Goal: Register for event/course

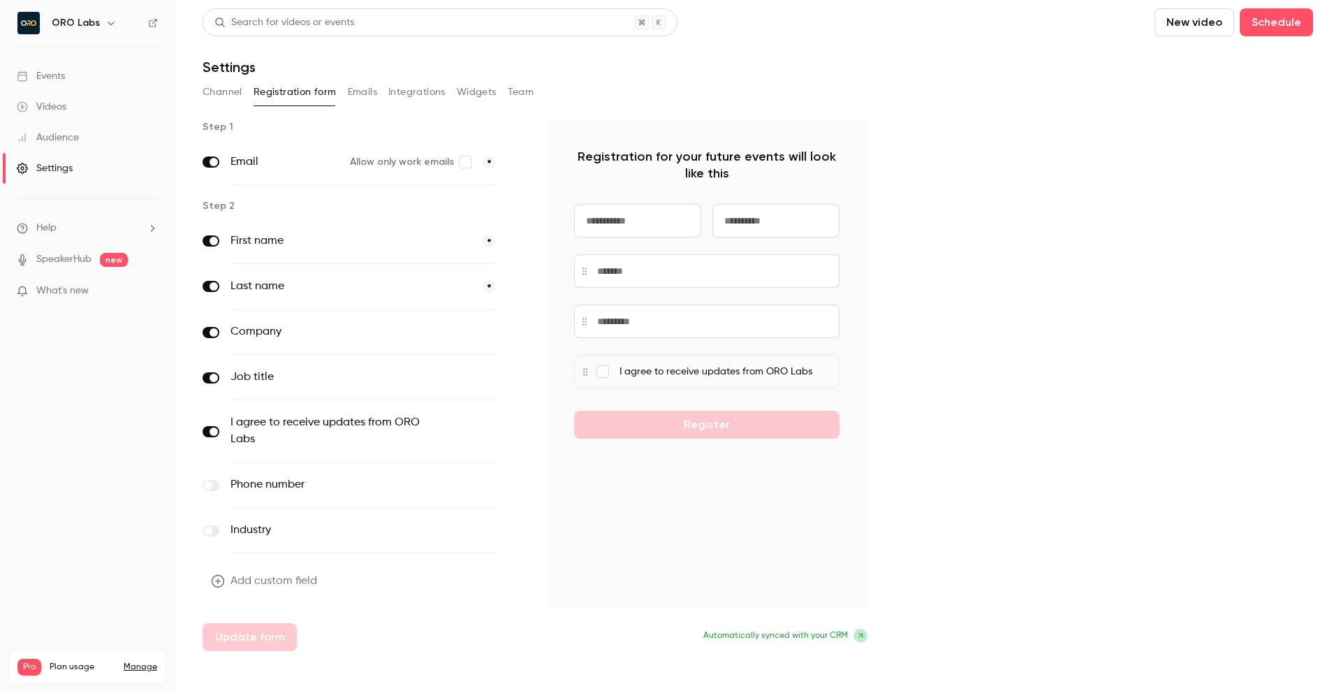
click at [713, 81] on div "Channel Registration form Emails Integrations Widgets Team" at bounding box center [758, 92] width 1111 height 22
click at [61, 73] on div "Events" at bounding box center [41, 76] width 48 height 14
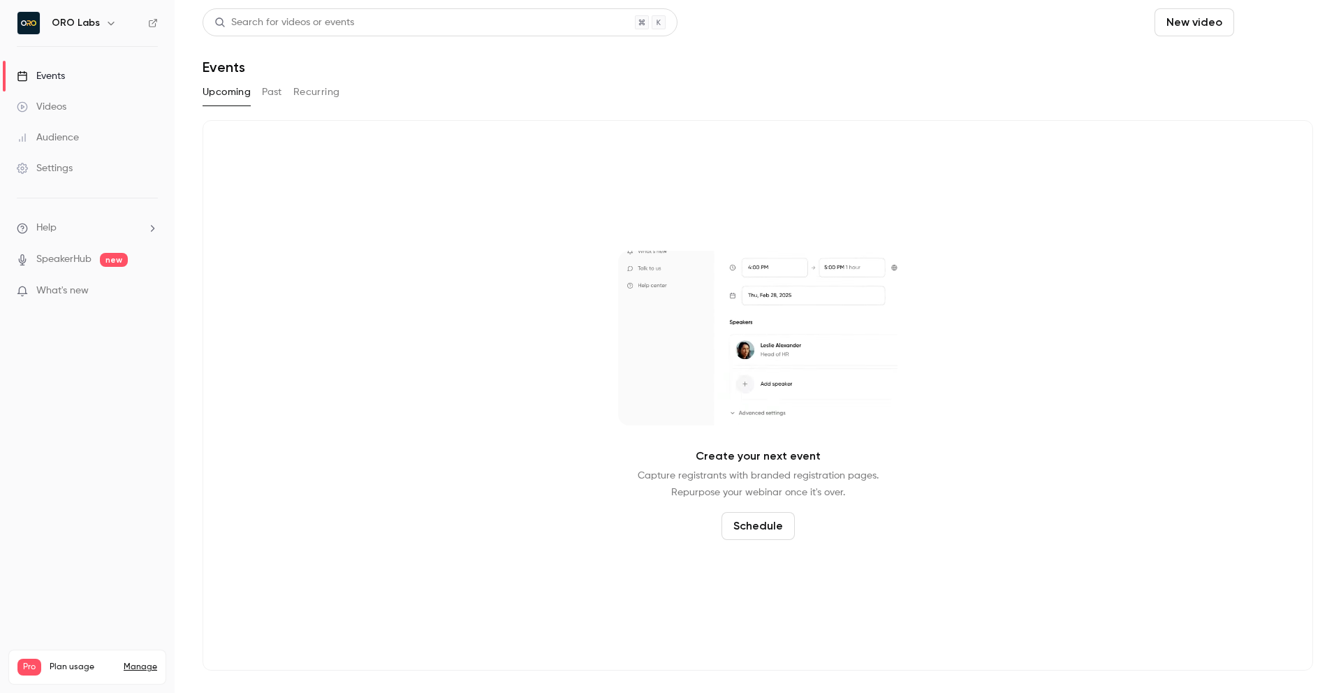
click at [1278, 22] on button "Schedule" at bounding box center [1276, 22] width 73 height 28
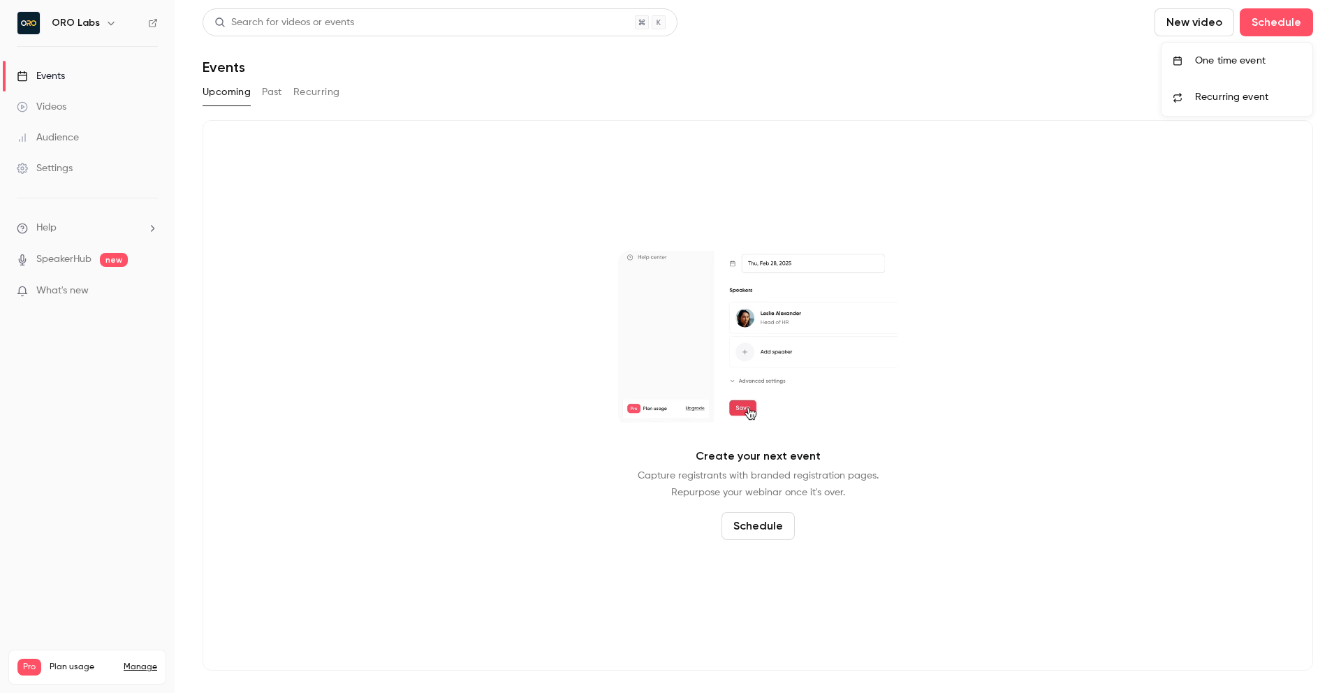
click at [1216, 66] on div "One time event" at bounding box center [1248, 61] width 106 height 14
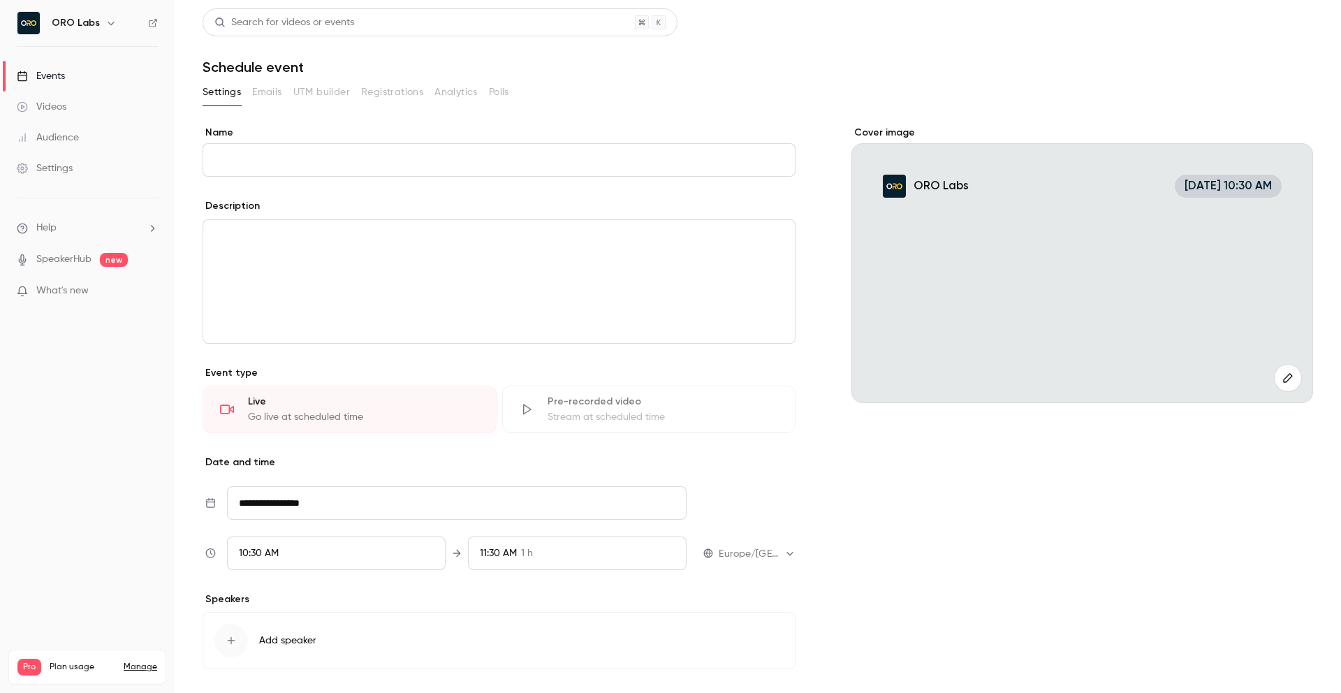
click at [613, 161] on input "Name" at bounding box center [499, 160] width 593 height 34
type input "****"
click at [827, 87] on div "Settings Emails UTM builder Registrations Analytics Polls" at bounding box center [758, 92] width 1111 height 22
click at [507, 263] on div "editor" at bounding box center [499, 281] width 592 height 123
click at [902, 498] on div "Cover image ORO Labs [DATE] 10:30 AM Test" at bounding box center [1082, 417] width 462 height 583
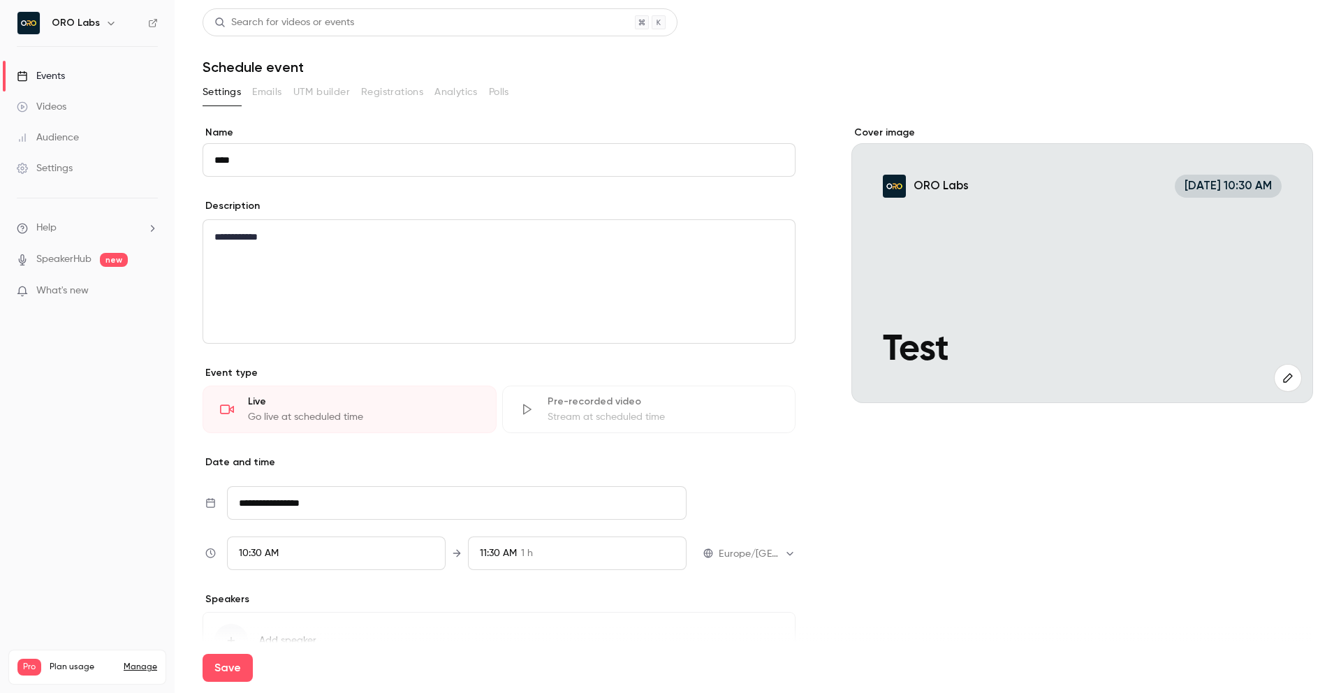
scroll to position [88, 0]
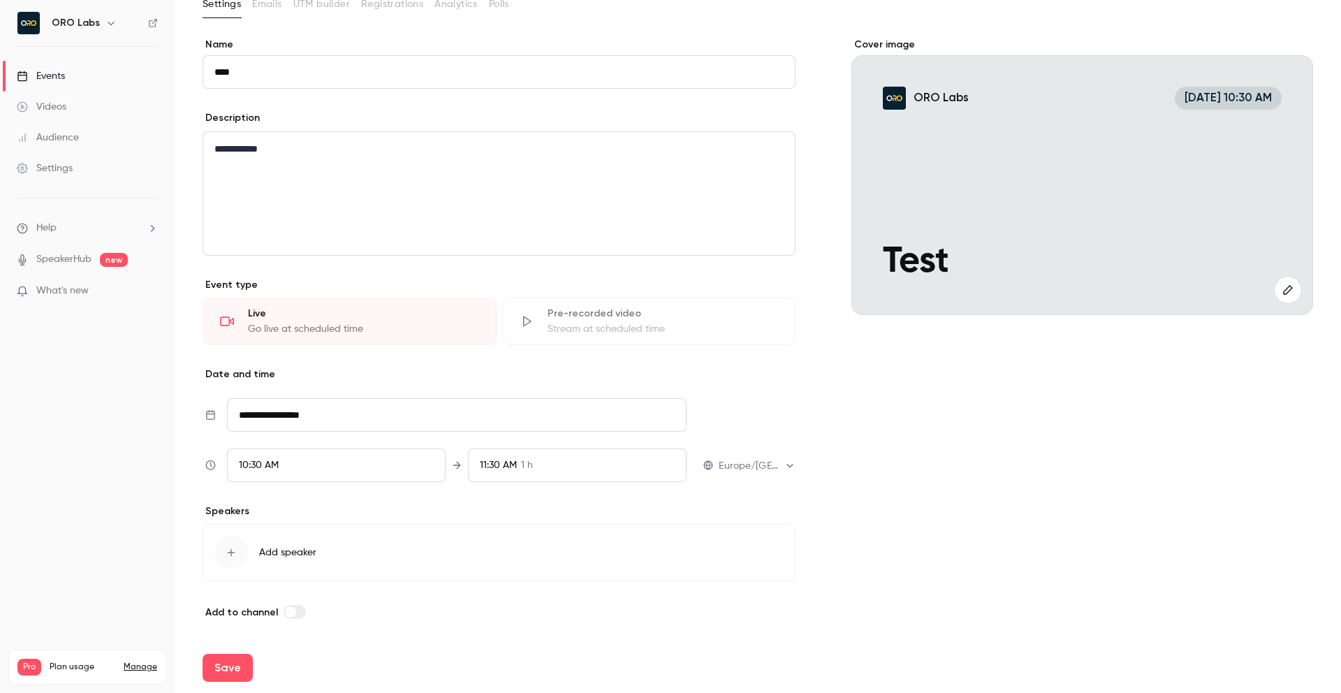
click at [383, 476] on div "10:30 AM" at bounding box center [336, 465] width 219 height 34
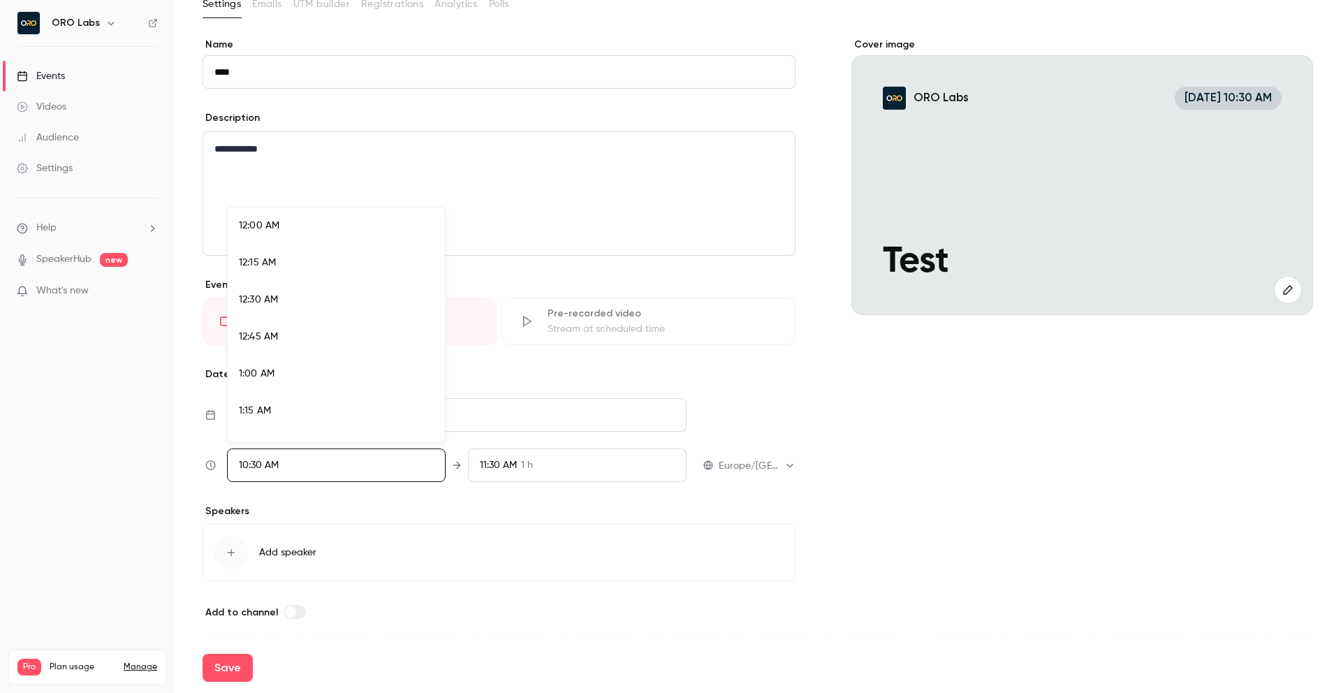
scroll to position [1456, 0]
click at [383, 476] on div at bounding box center [670, 346] width 1341 height 693
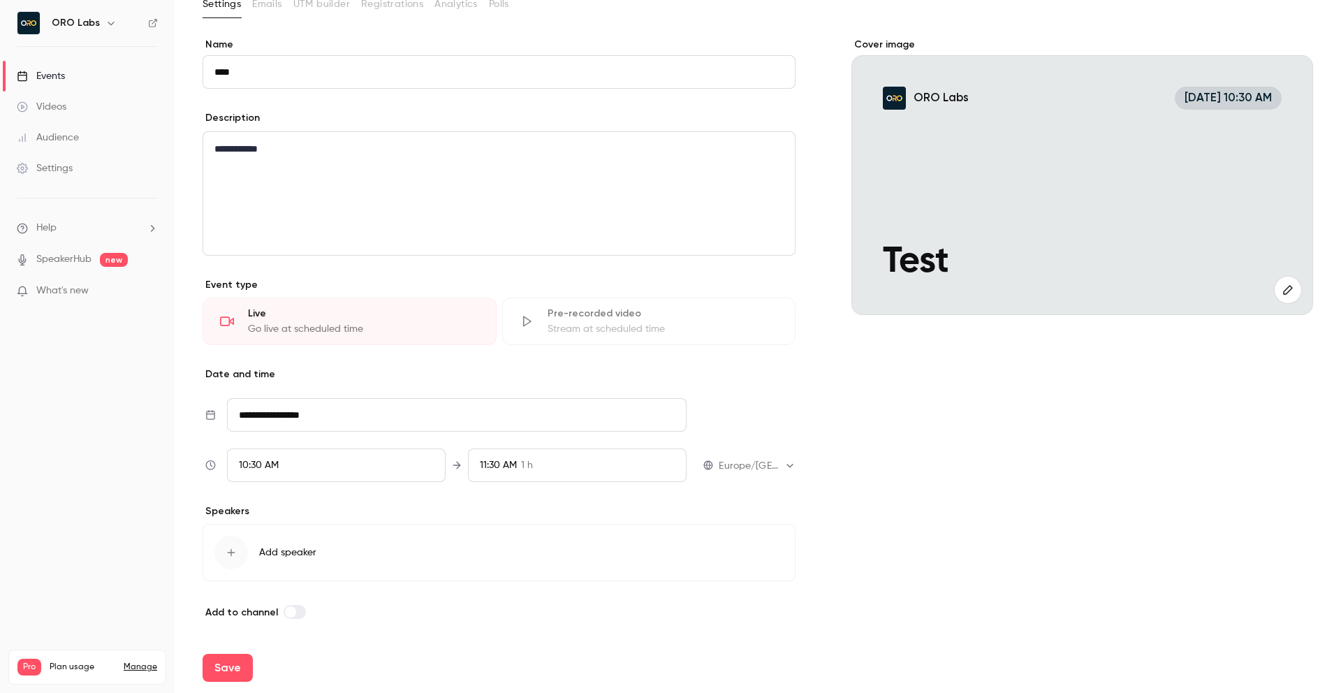
click at [443, 422] on input "**********" at bounding box center [457, 415] width 460 height 34
click at [293, 326] on div "19" at bounding box center [286, 325] width 22 height 21
type input "**********"
click at [365, 462] on div "10:30 AM" at bounding box center [336, 465] width 219 height 34
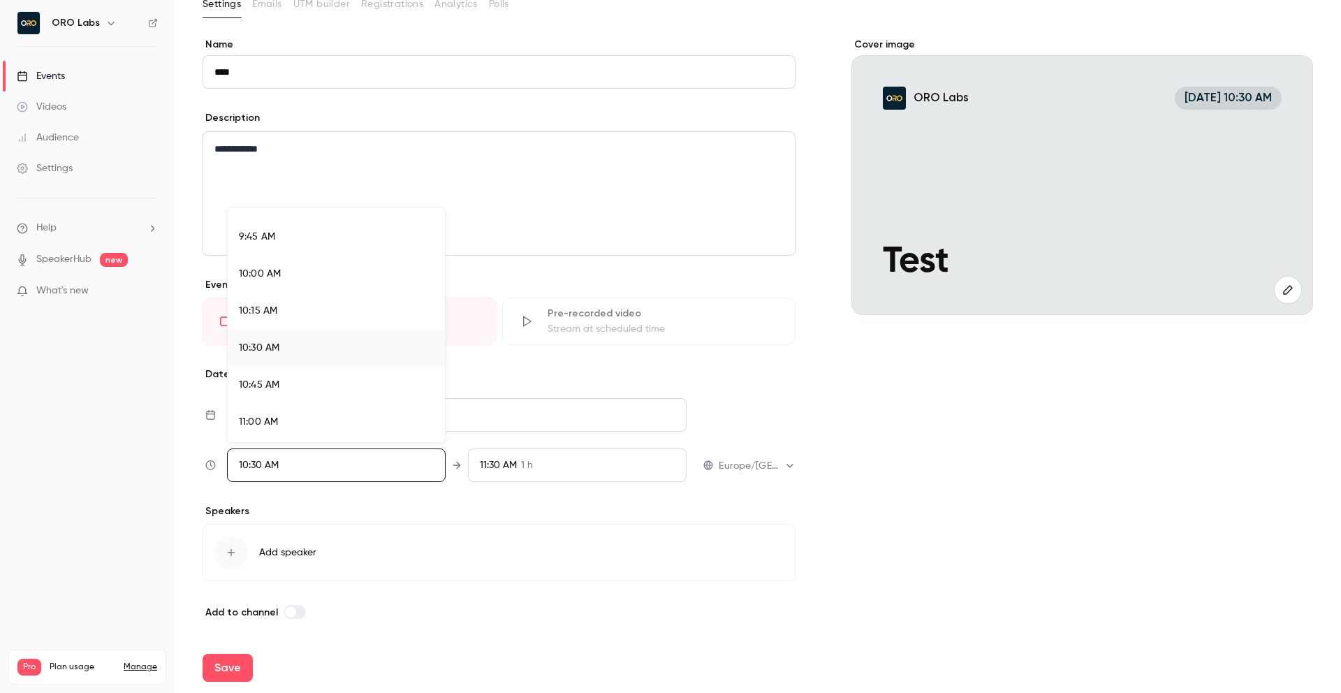
scroll to position [1432, 0]
click at [302, 275] on div "10:00 AM" at bounding box center [336, 275] width 195 height 15
click at [373, 274] on div "10:00 AM" at bounding box center [336, 275] width 195 height 15
click at [296, 347] on div "10:30 AM" at bounding box center [336, 349] width 195 height 15
click at [548, 373] on div at bounding box center [670, 346] width 1341 height 693
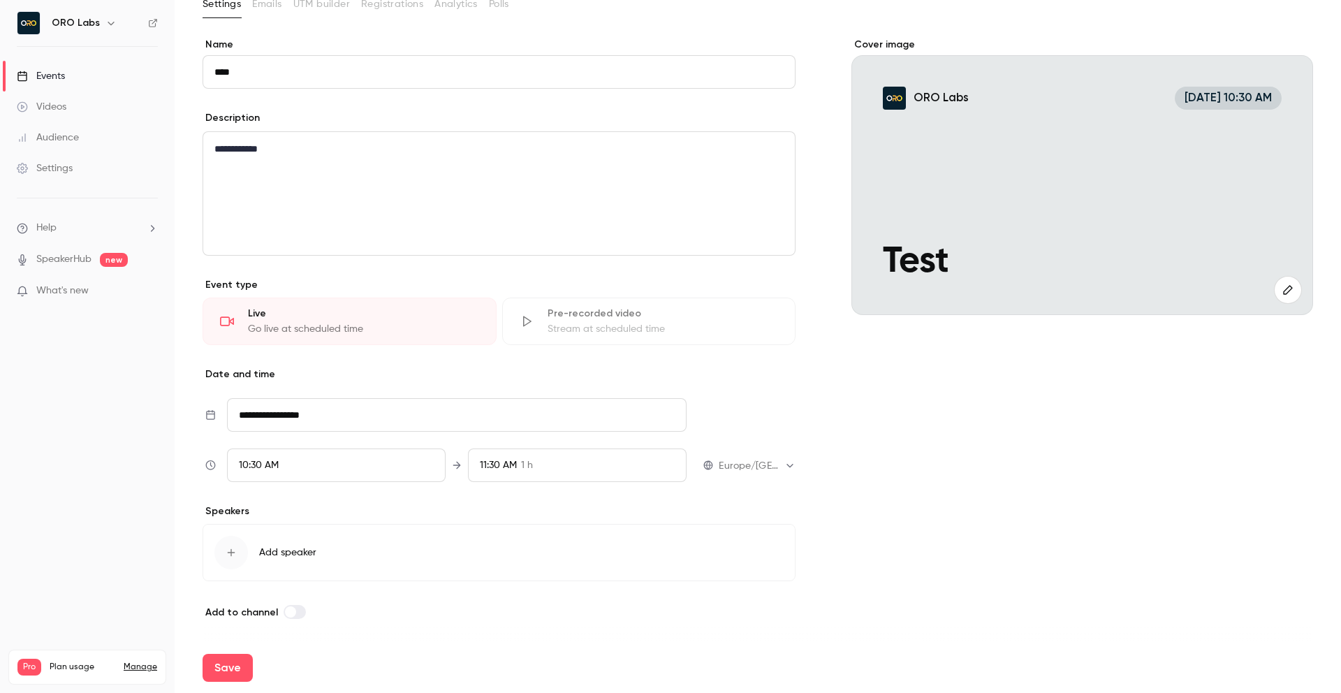
click at [224, 547] on div "button" at bounding box center [231, 553] width 34 height 34
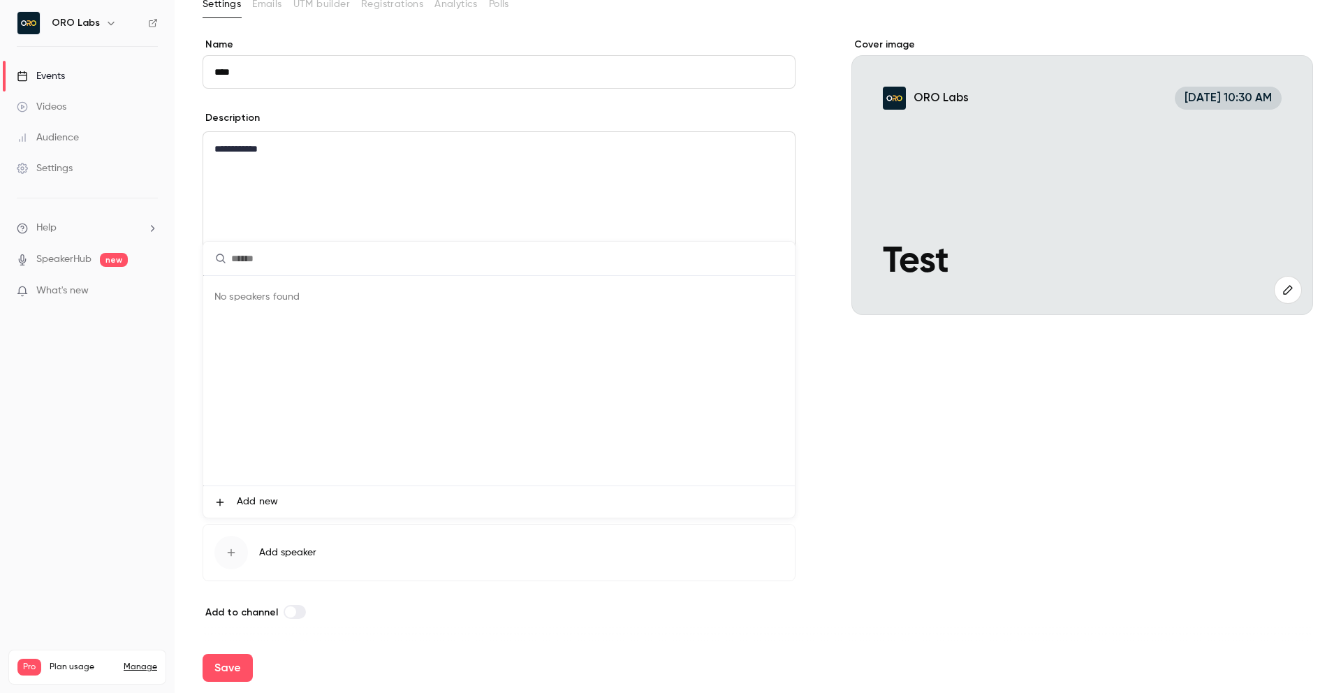
click at [240, 497] on span "Add new" at bounding box center [257, 502] width 41 height 15
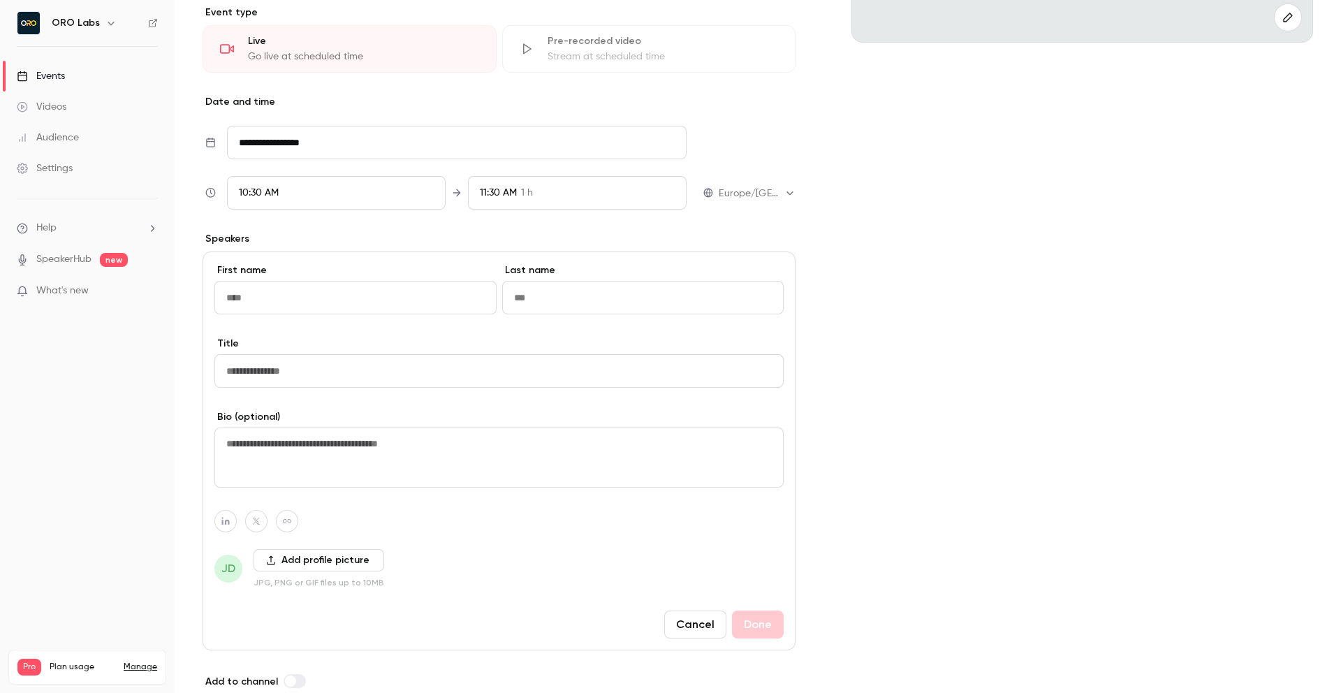
scroll to position [430, 0]
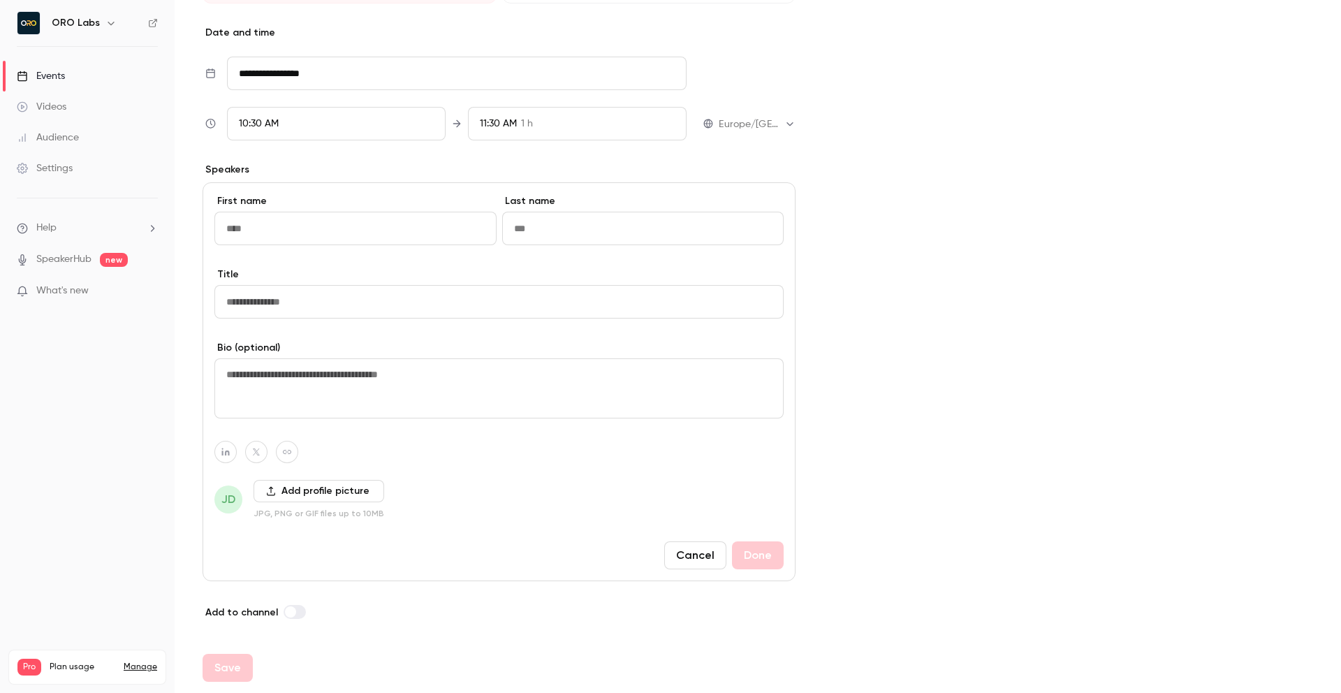
click at [691, 557] on button "Cancel" at bounding box center [695, 555] width 62 height 28
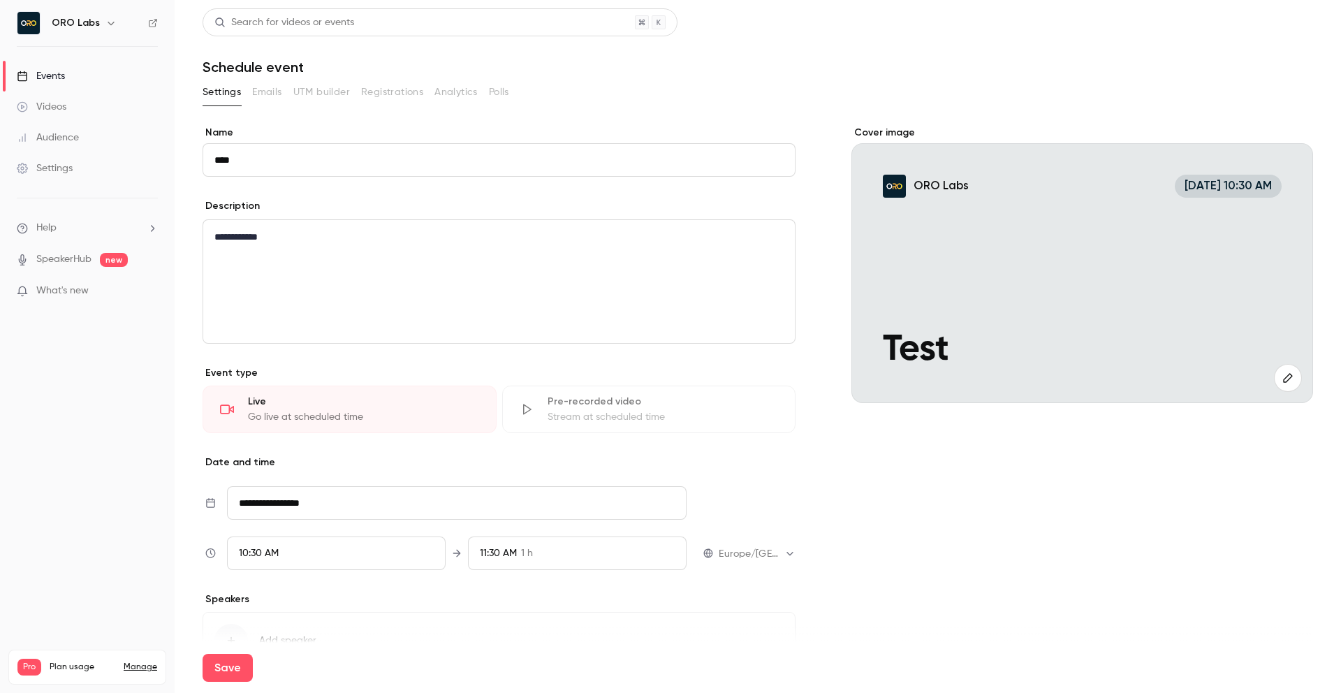
scroll to position [88, 0]
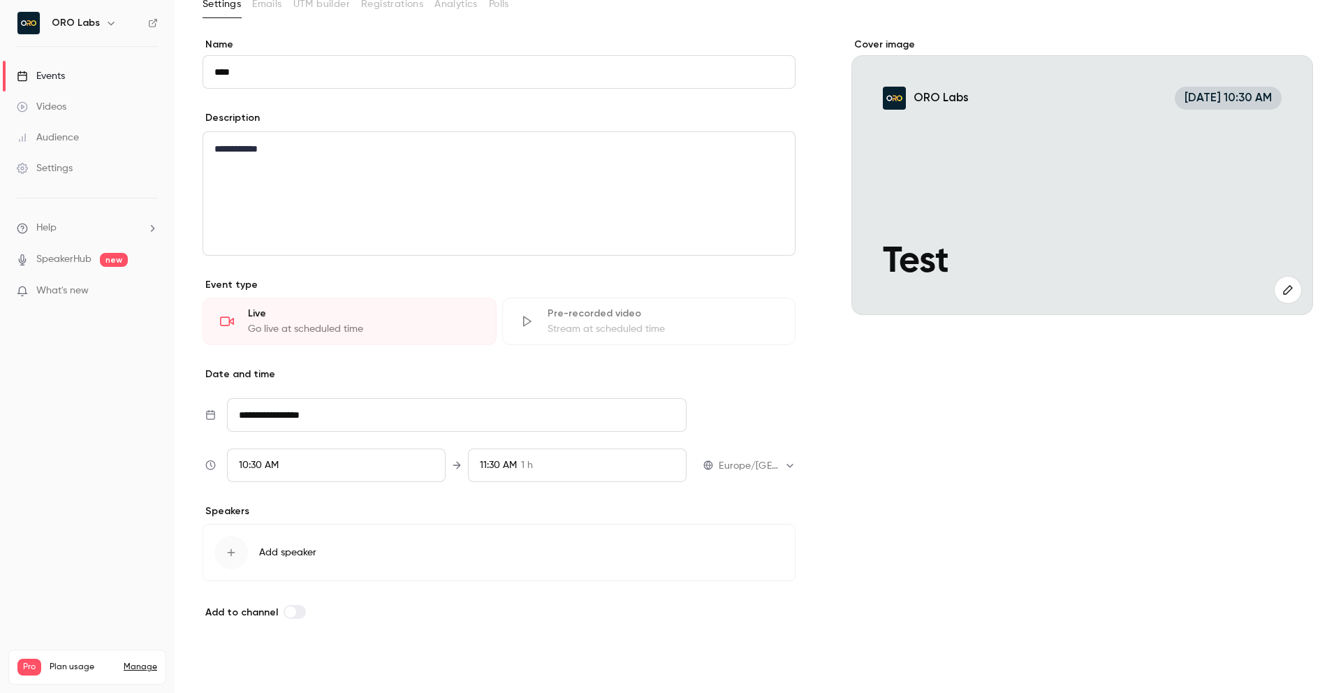
click at [238, 670] on button "Save" at bounding box center [228, 668] width 50 height 28
type input "**********"
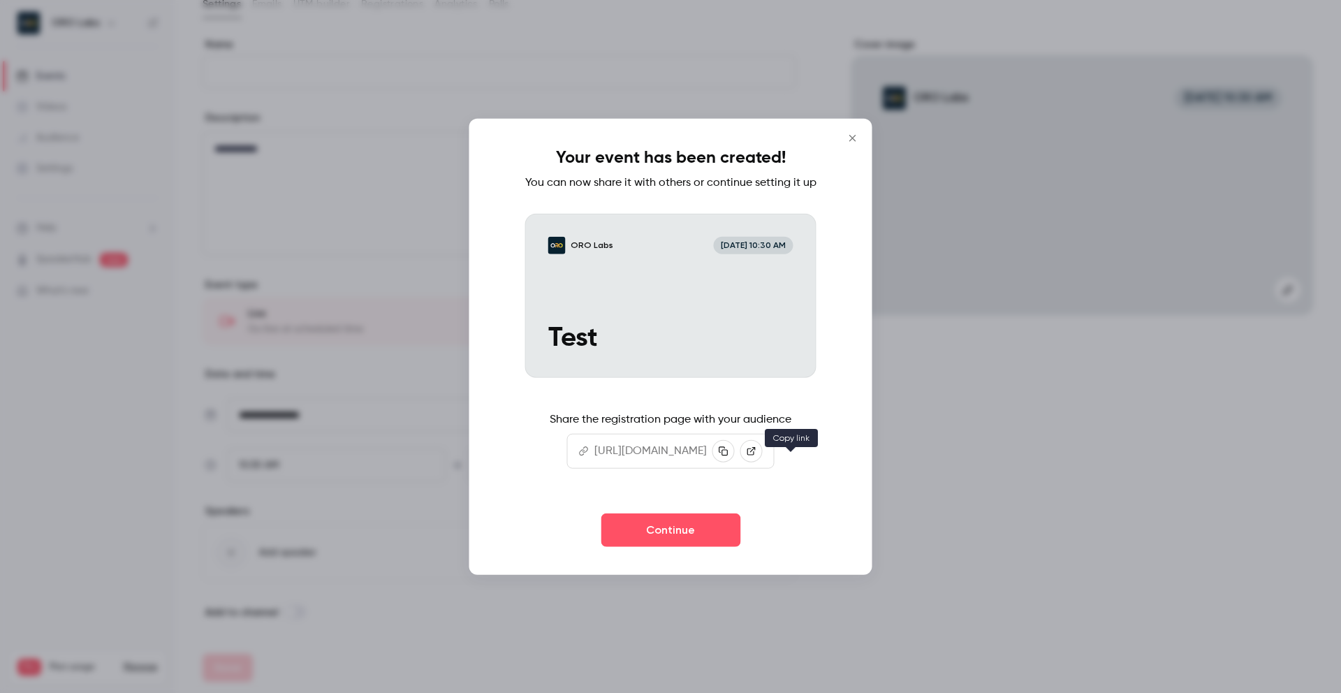
click at [729, 455] on icon "button" at bounding box center [724, 451] width 10 height 10
click at [671, 546] on button "Continue" at bounding box center [671, 530] width 140 height 34
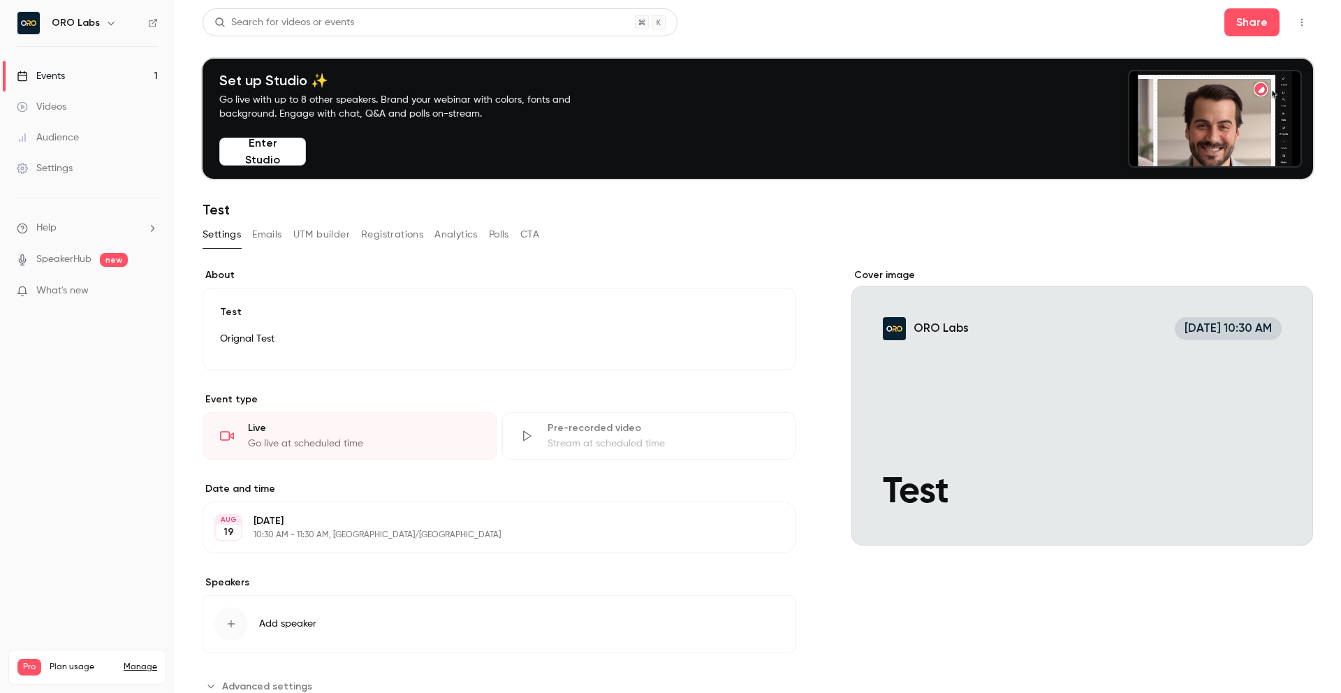
click at [274, 231] on button "Emails" at bounding box center [266, 235] width 29 height 22
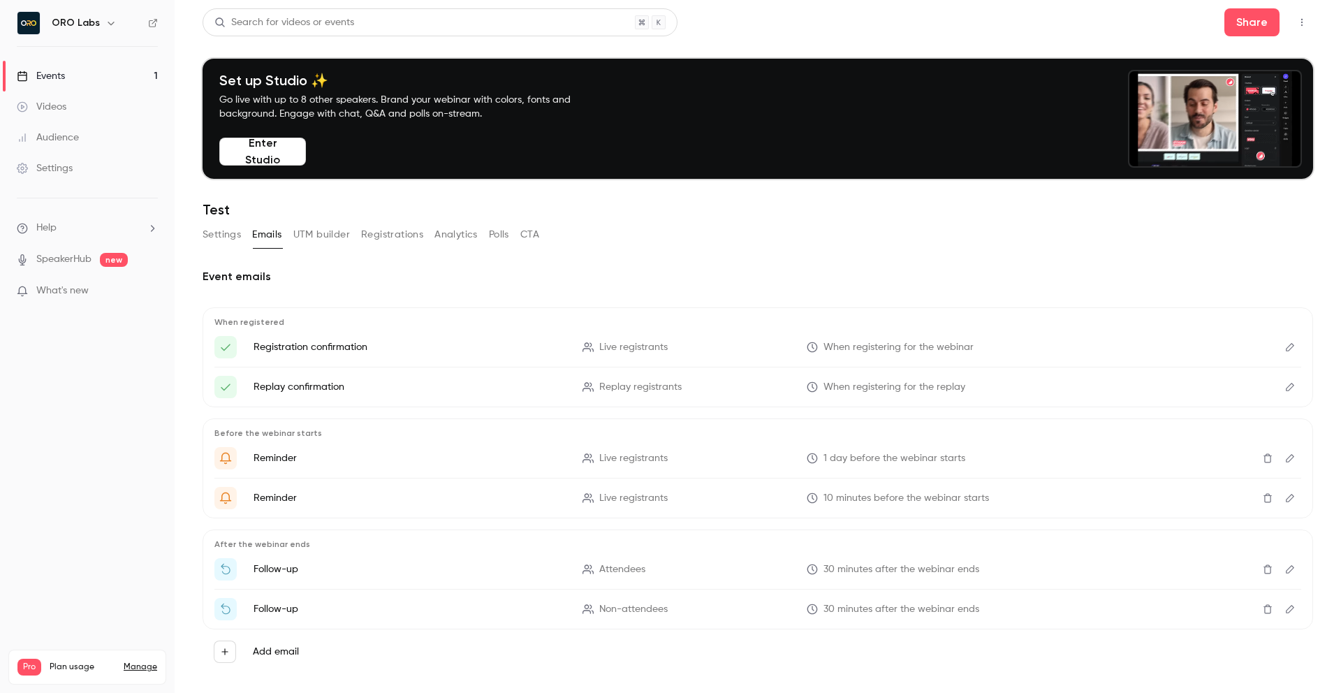
click at [312, 233] on button "UTM builder" at bounding box center [321, 235] width 57 height 22
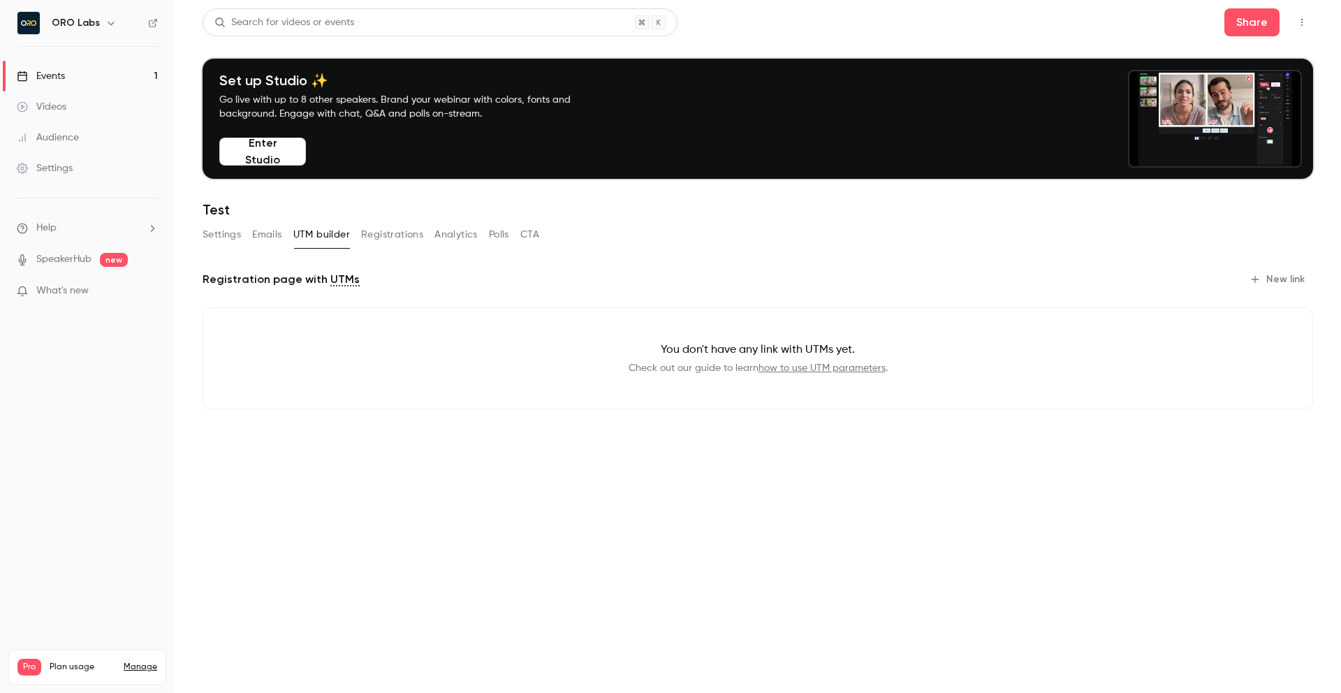
click at [839, 364] on link "how to use UTM parameters" at bounding box center [822, 368] width 127 height 10
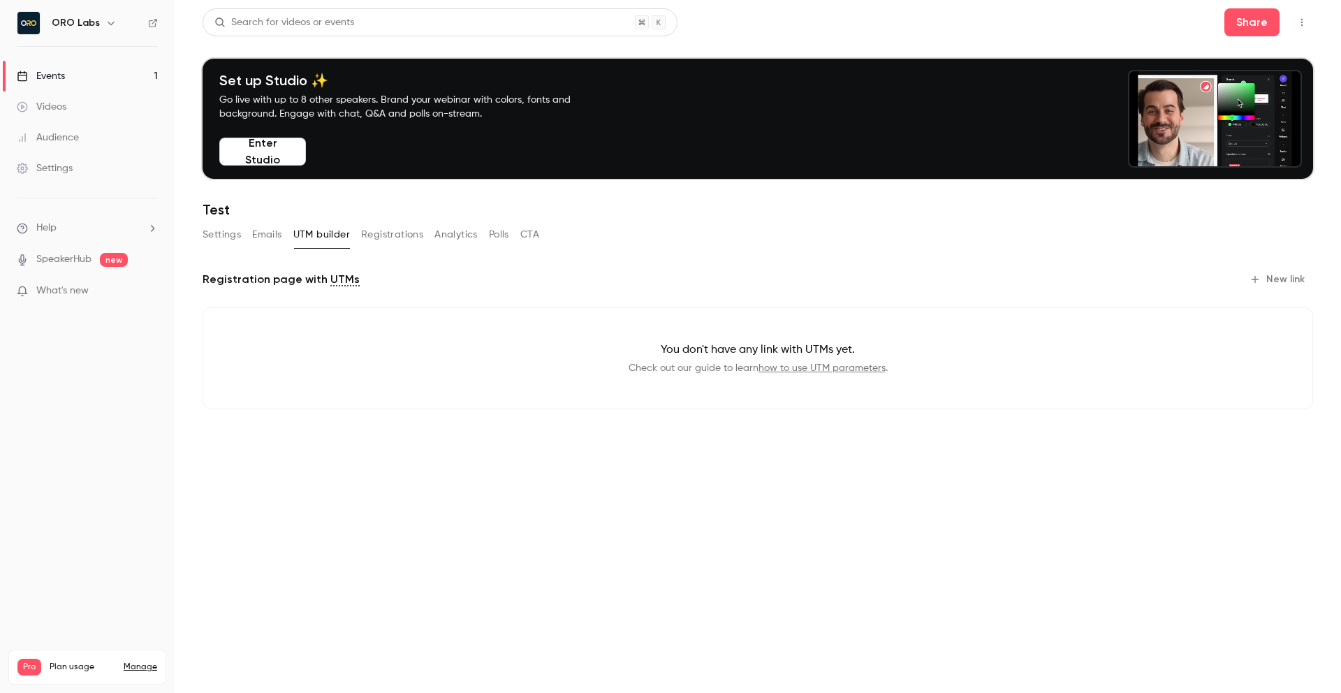
click at [395, 240] on button "Registrations" at bounding box center [392, 235] width 62 height 22
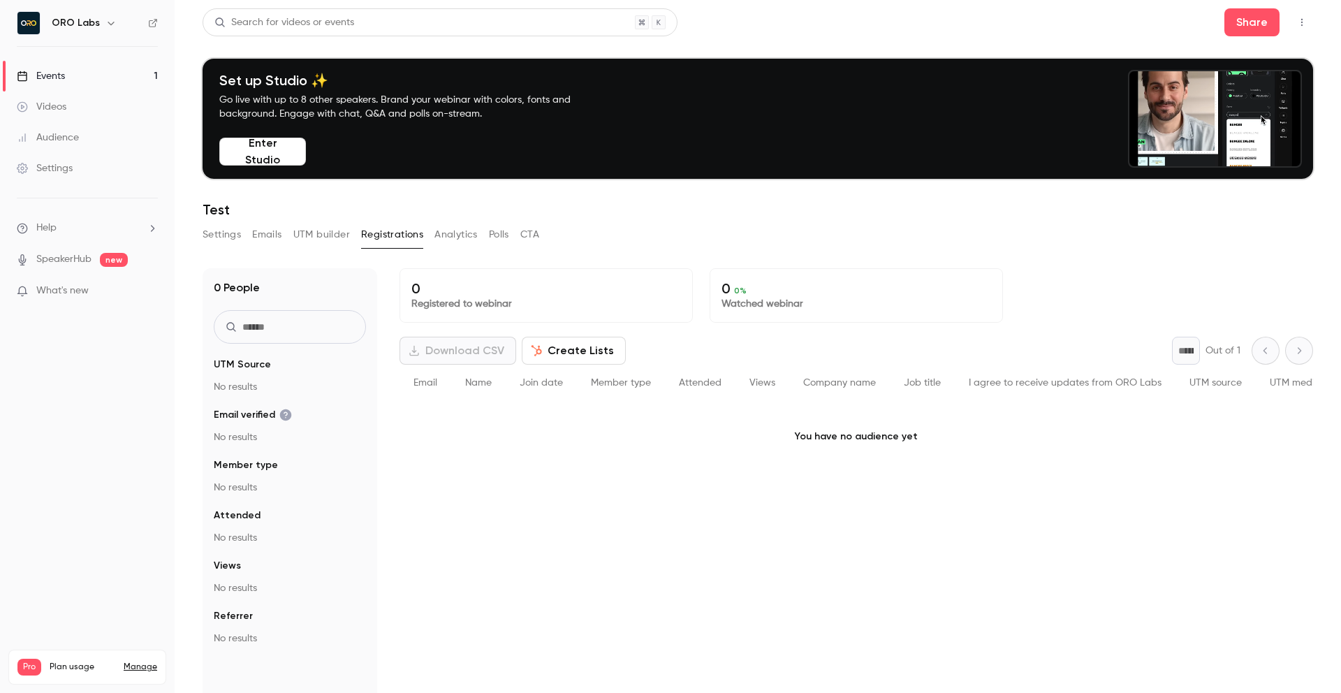
click at [453, 237] on button "Analytics" at bounding box center [455, 235] width 43 height 22
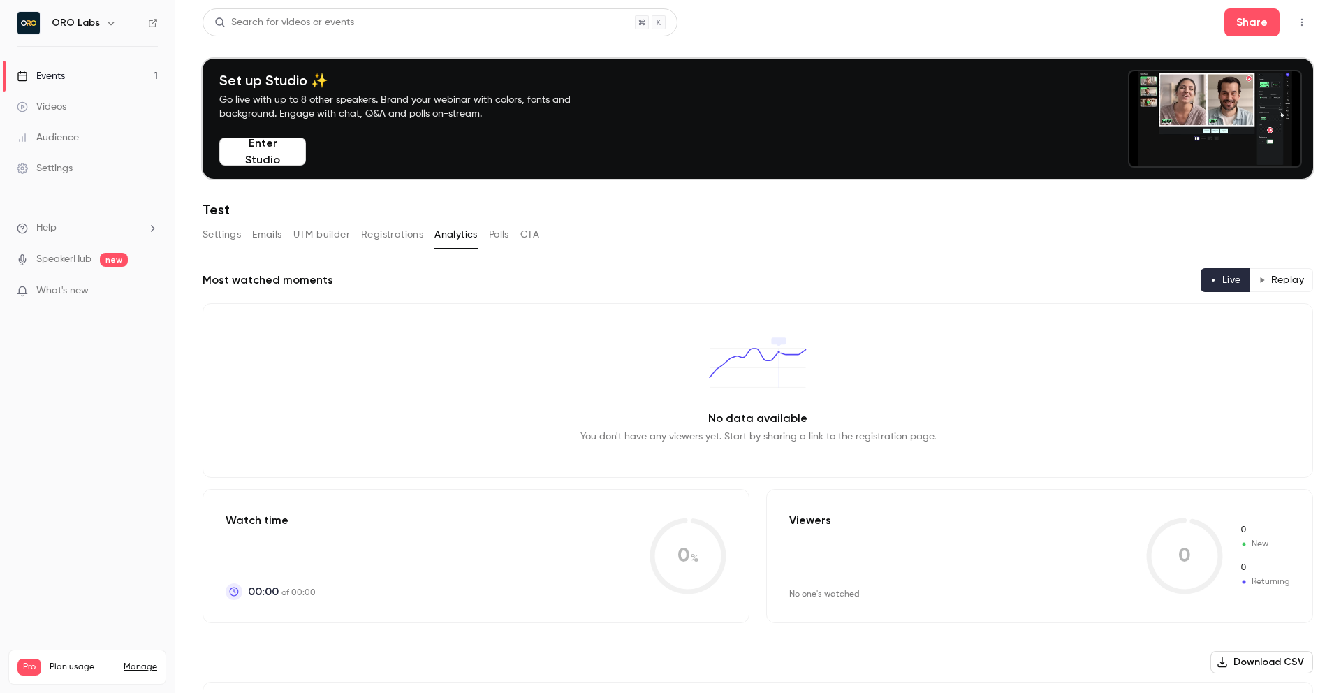
click at [502, 231] on button "Polls" at bounding box center [499, 235] width 20 height 22
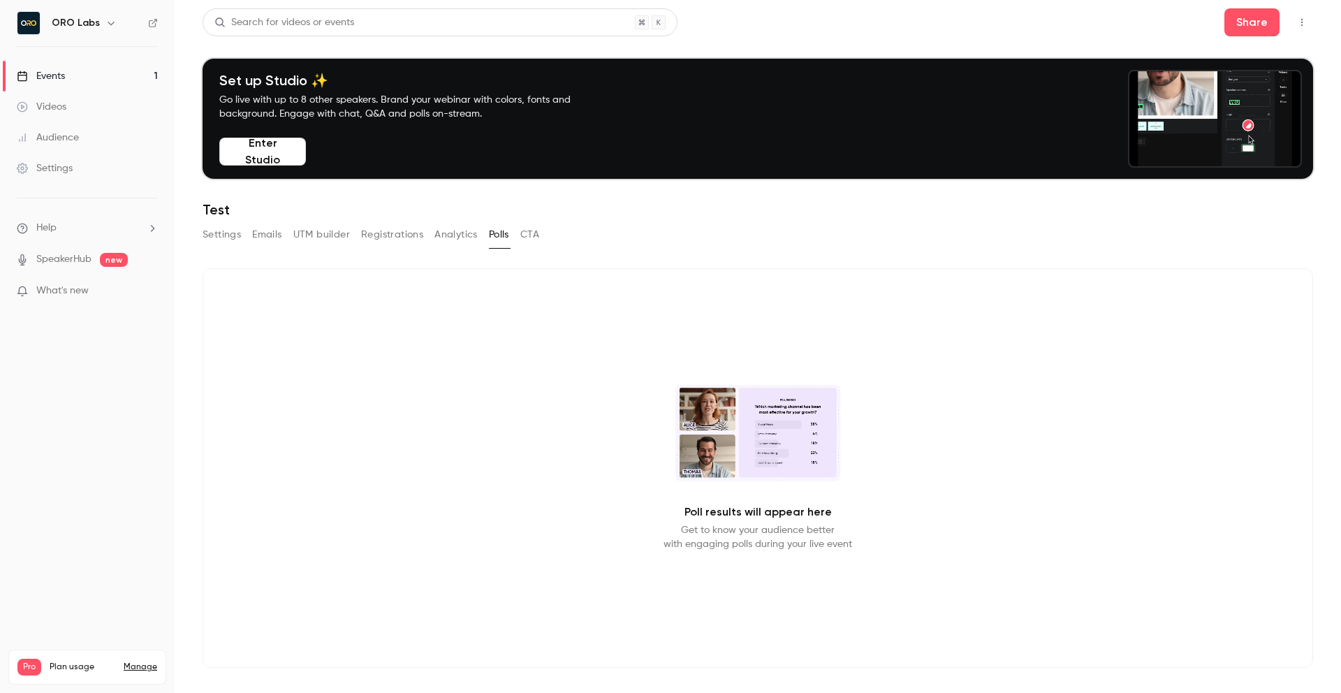
click at [535, 232] on button "CTA" at bounding box center [529, 235] width 19 height 22
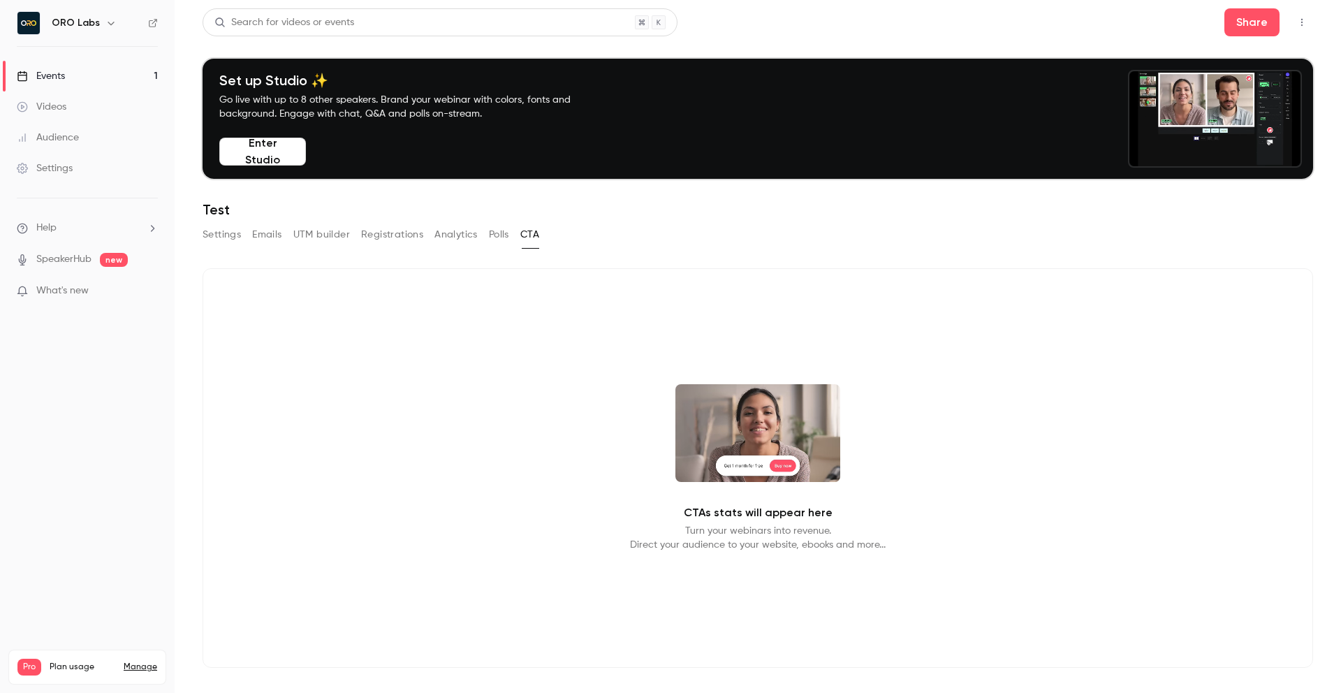
click at [234, 239] on button "Settings" at bounding box center [222, 235] width 38 height 22
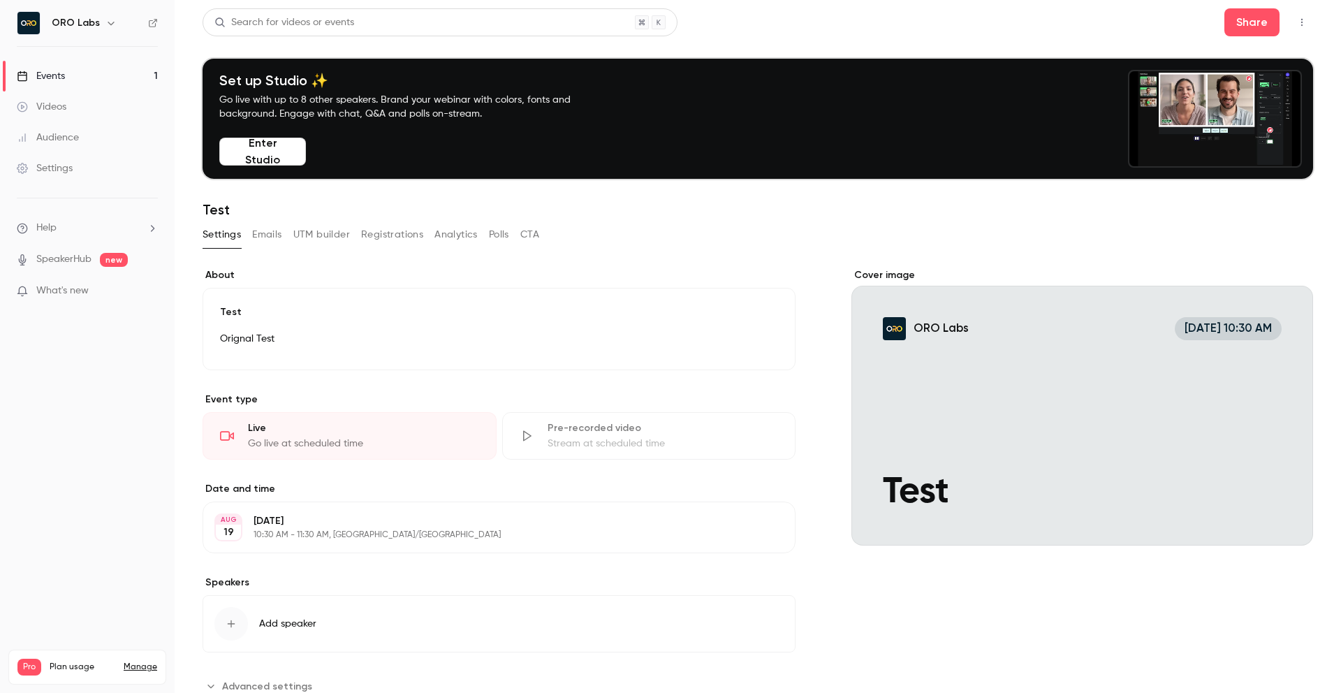
scroll to position [46, 0]
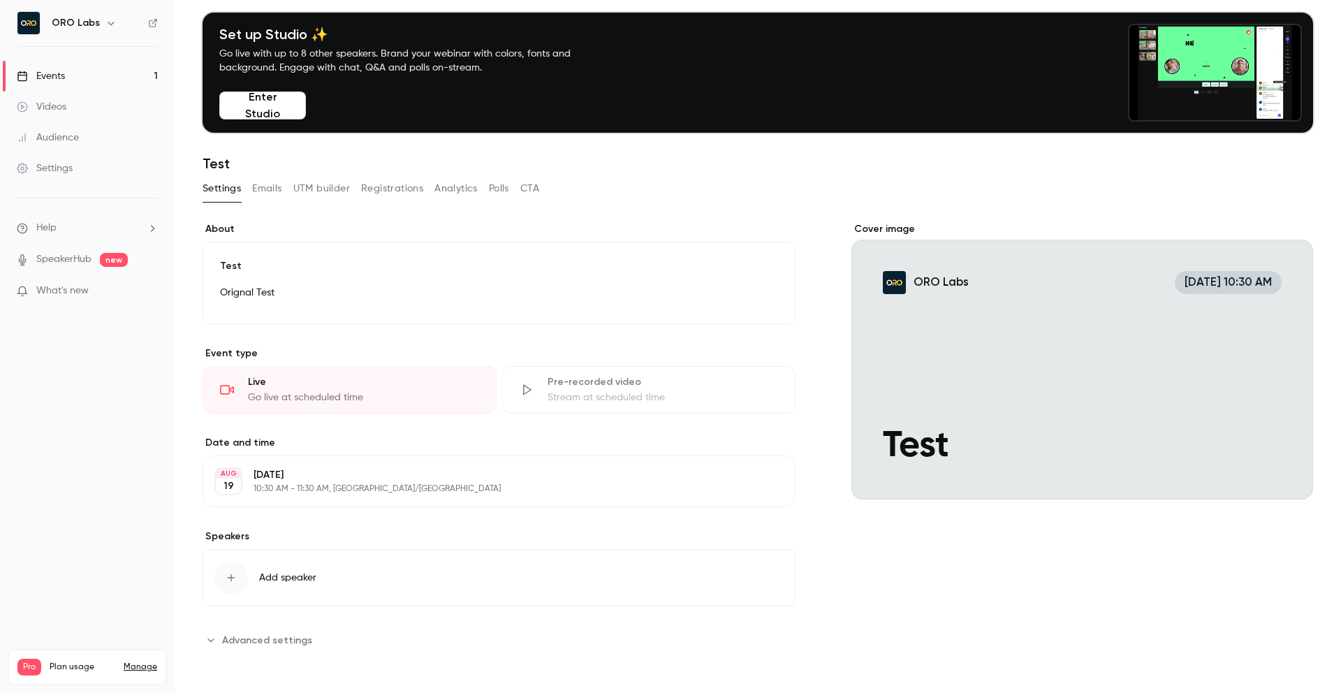
click at [229, 631] on button "Advanced settings" at bounding box center [262, 640] width 118 height 22
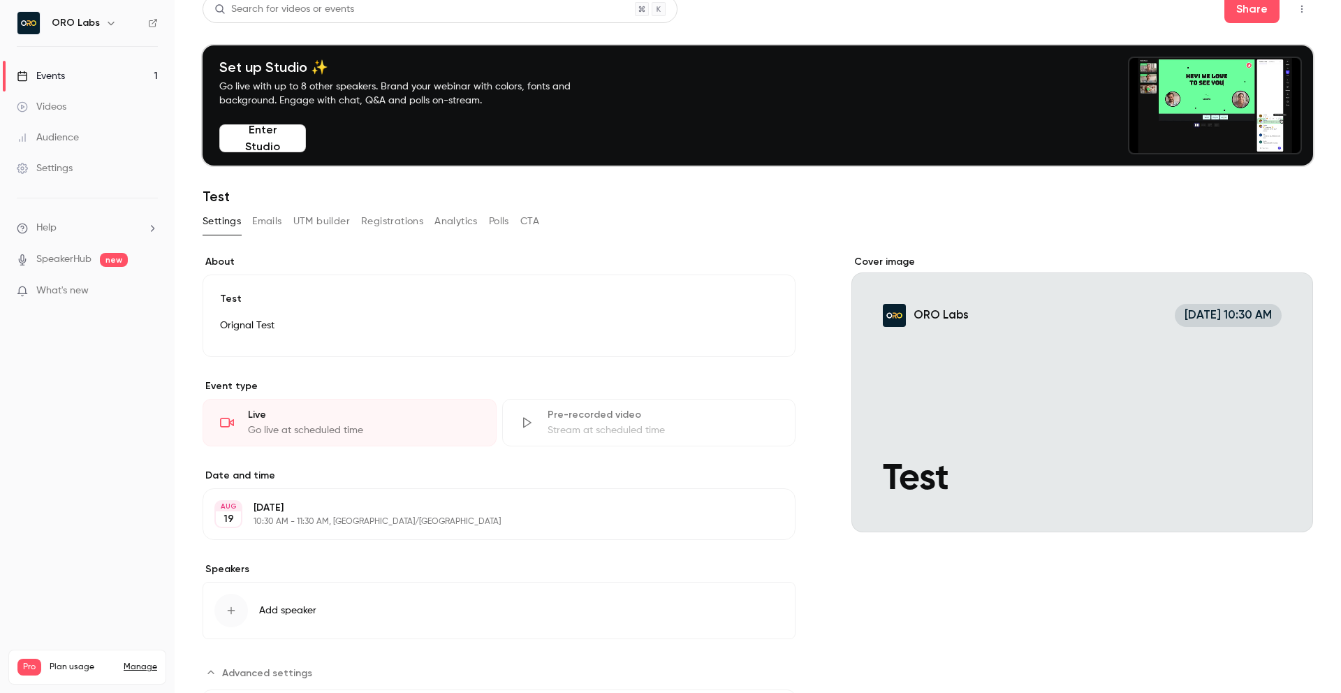
scroll to position [0, 0]
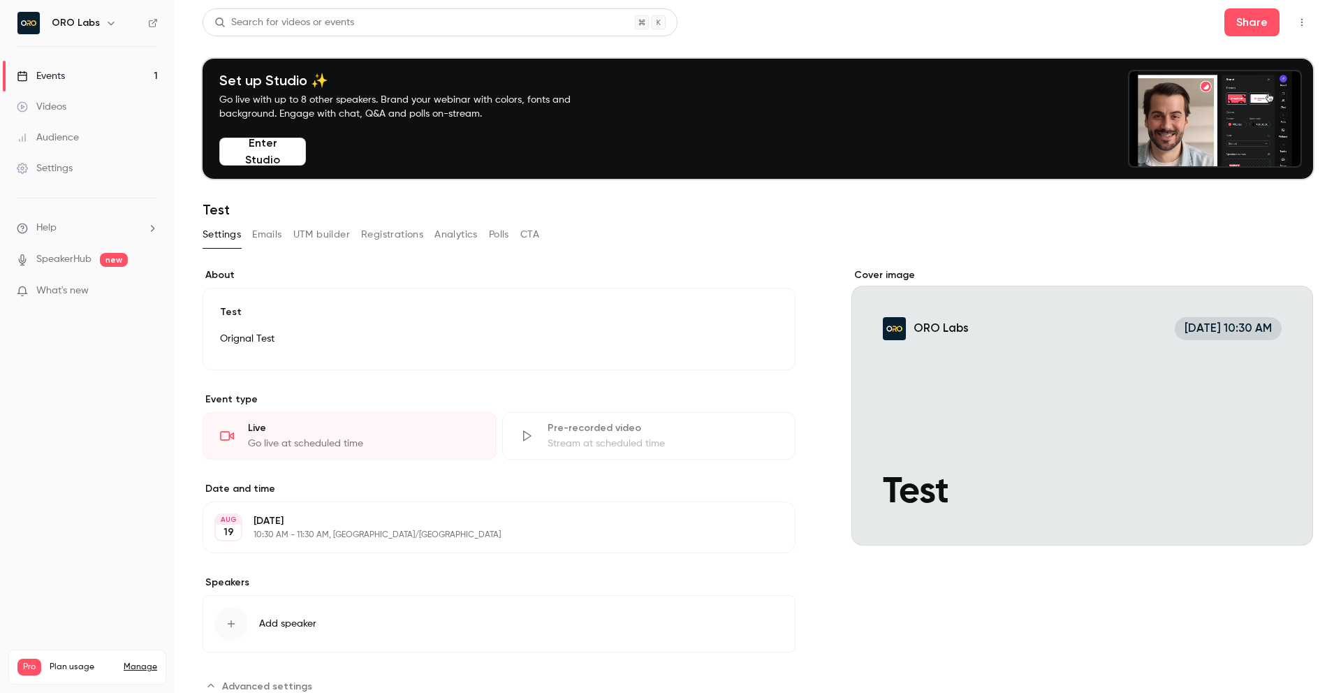
click at [257, 233] on button "Emails" at bounding box center [266, 235] width 29 height 22
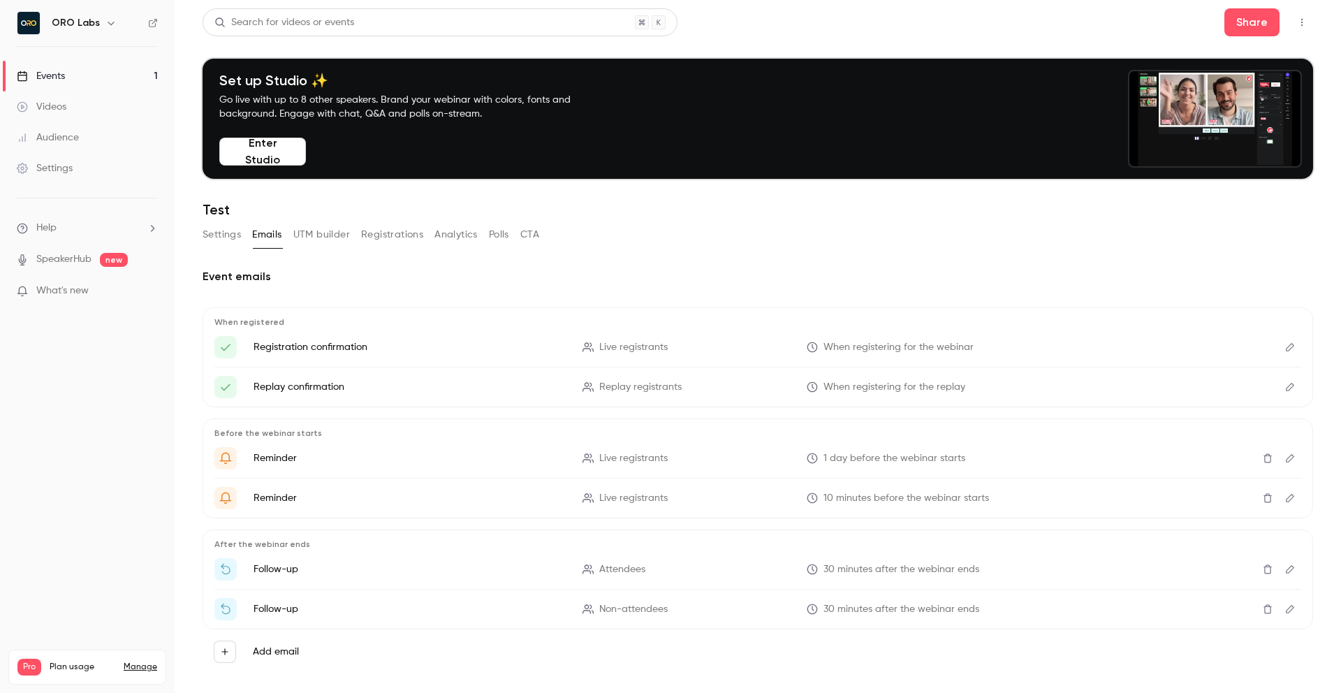
click at [204, 235] on button "Settings" at bounding box center [222, 235] width 38 height 22
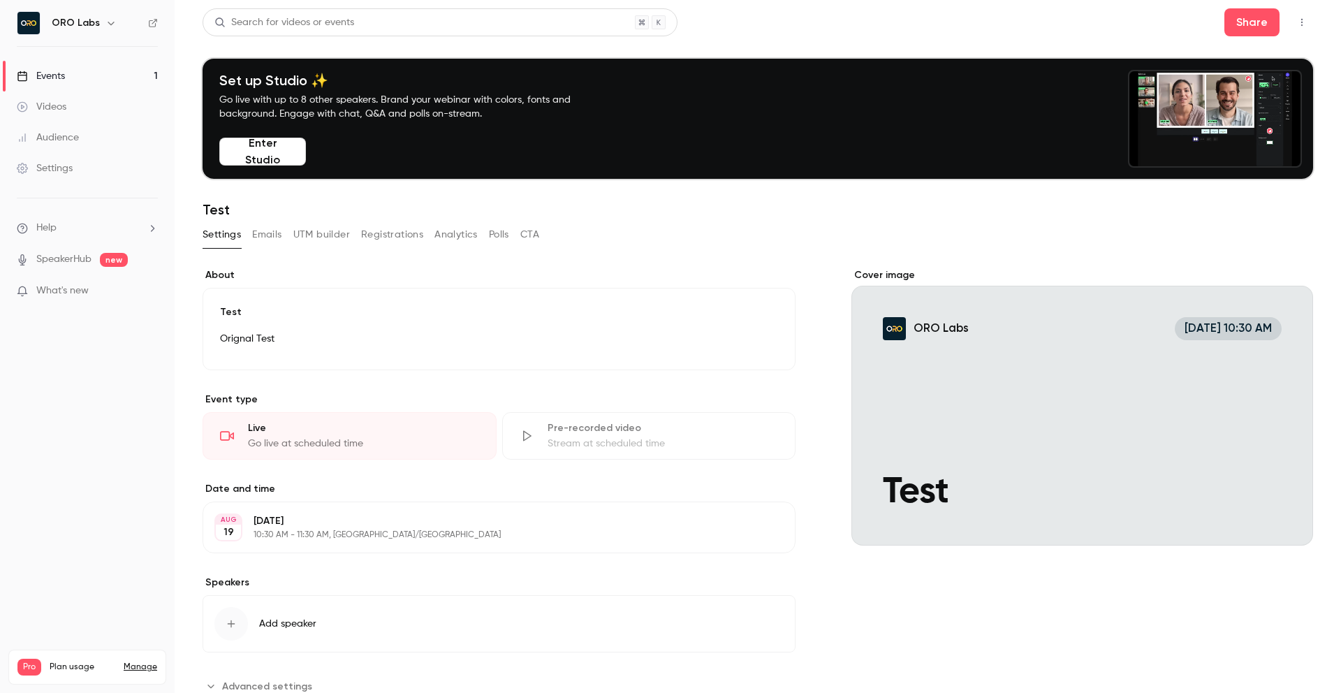
click at [850, 203] on h1 "Test" at bounding box center [758, 209] width 1111 height 17
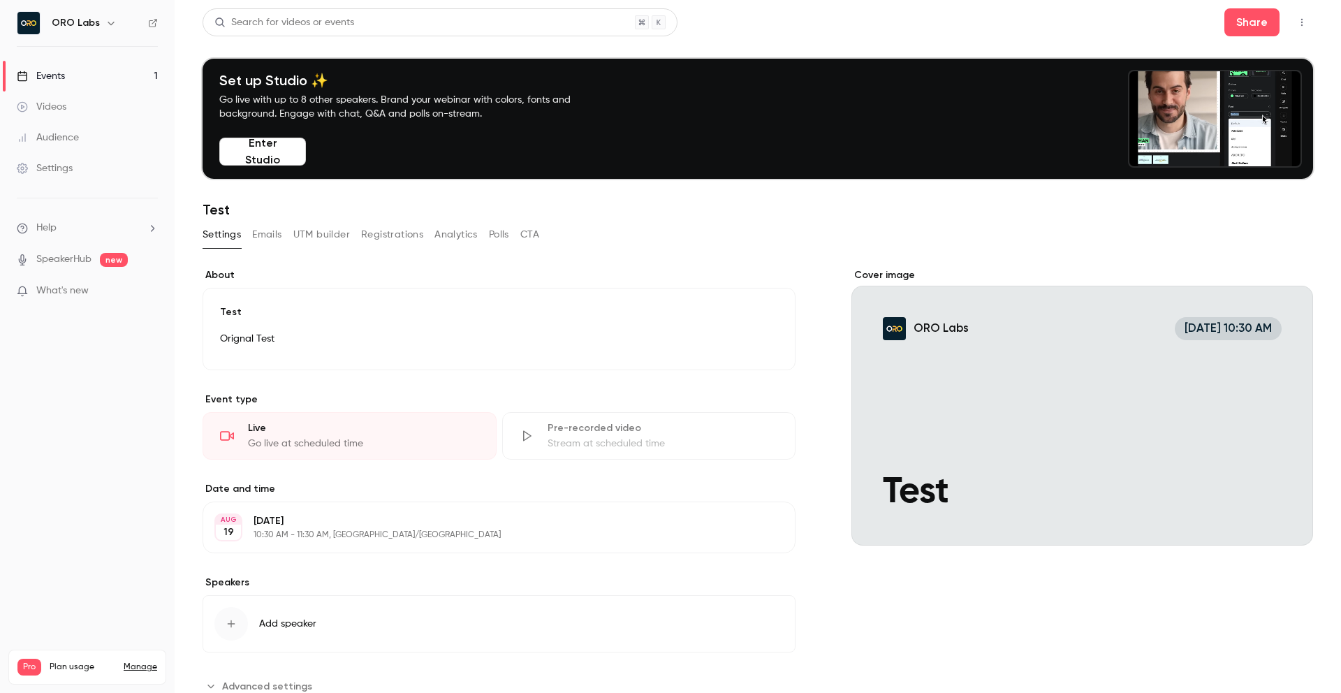
click at [591, 312] on p "Test" at bounding box center [499, 312] width 558 height 14
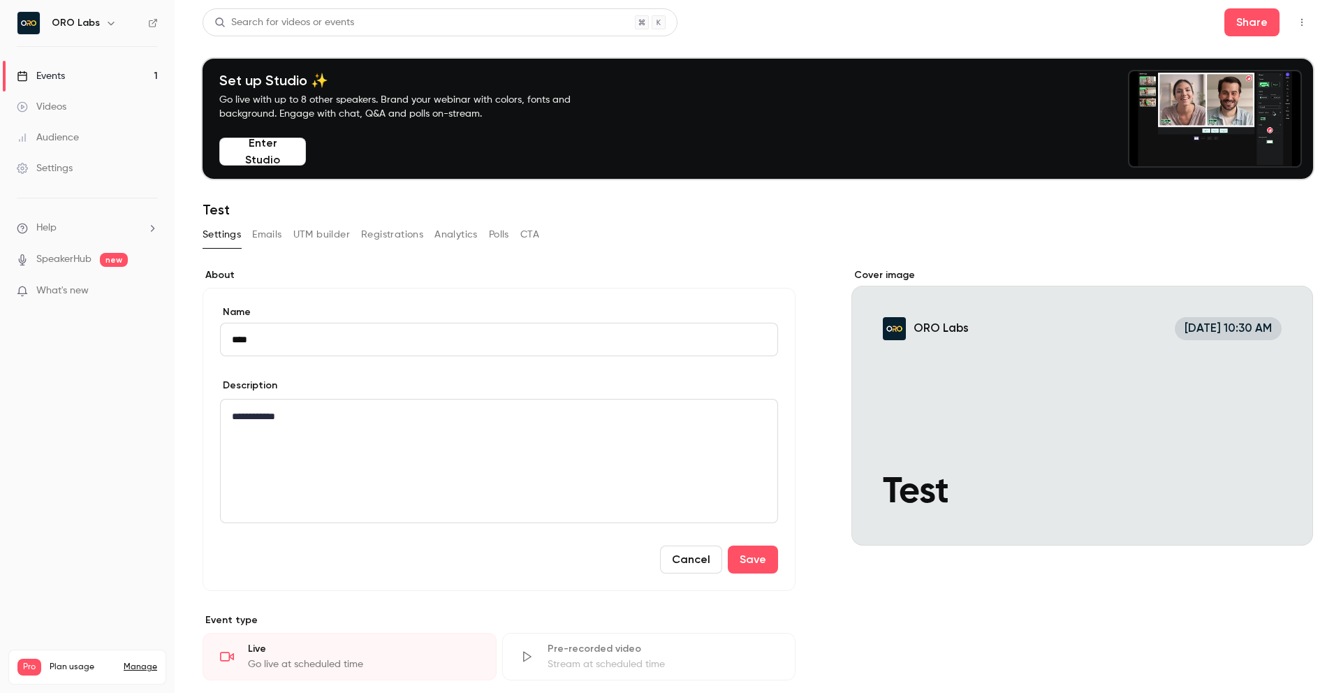
click at [562, 373] on form "**********" at bounding box center [499, 439] width 558 height 268
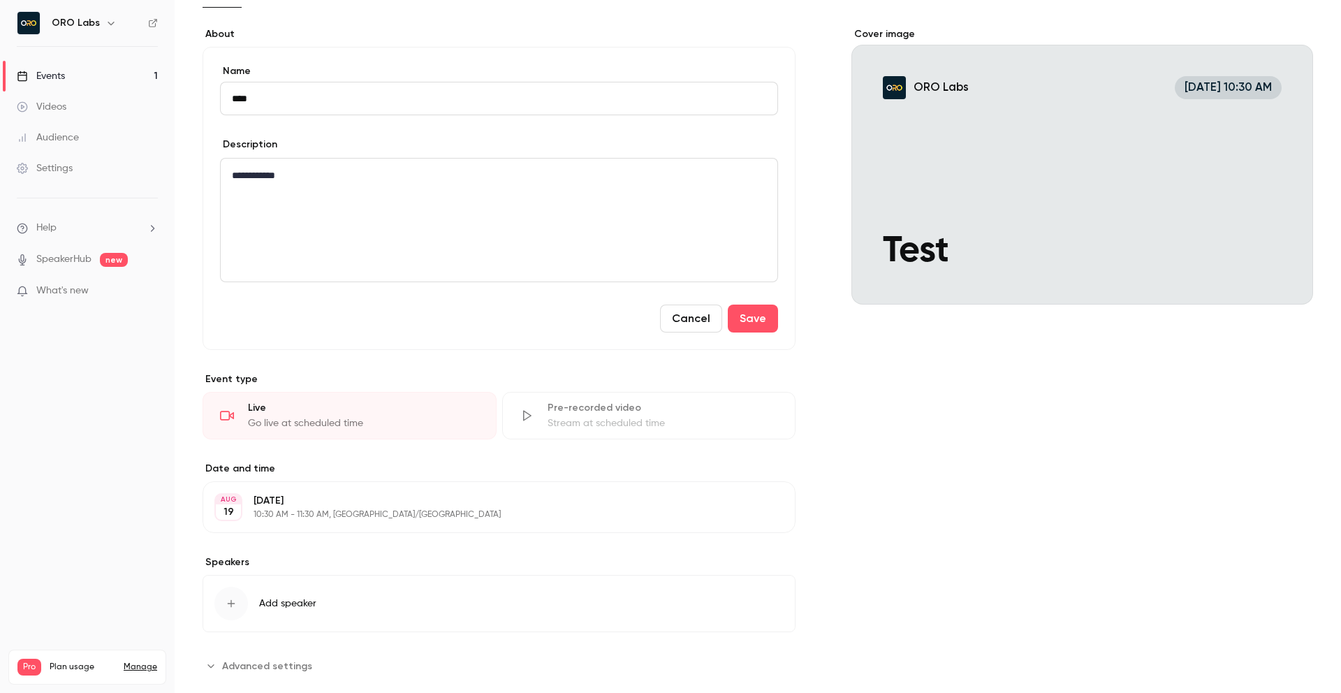
click at [697, 332] on button "Cancel" at bounding box center [691, 319] width 62 height 28
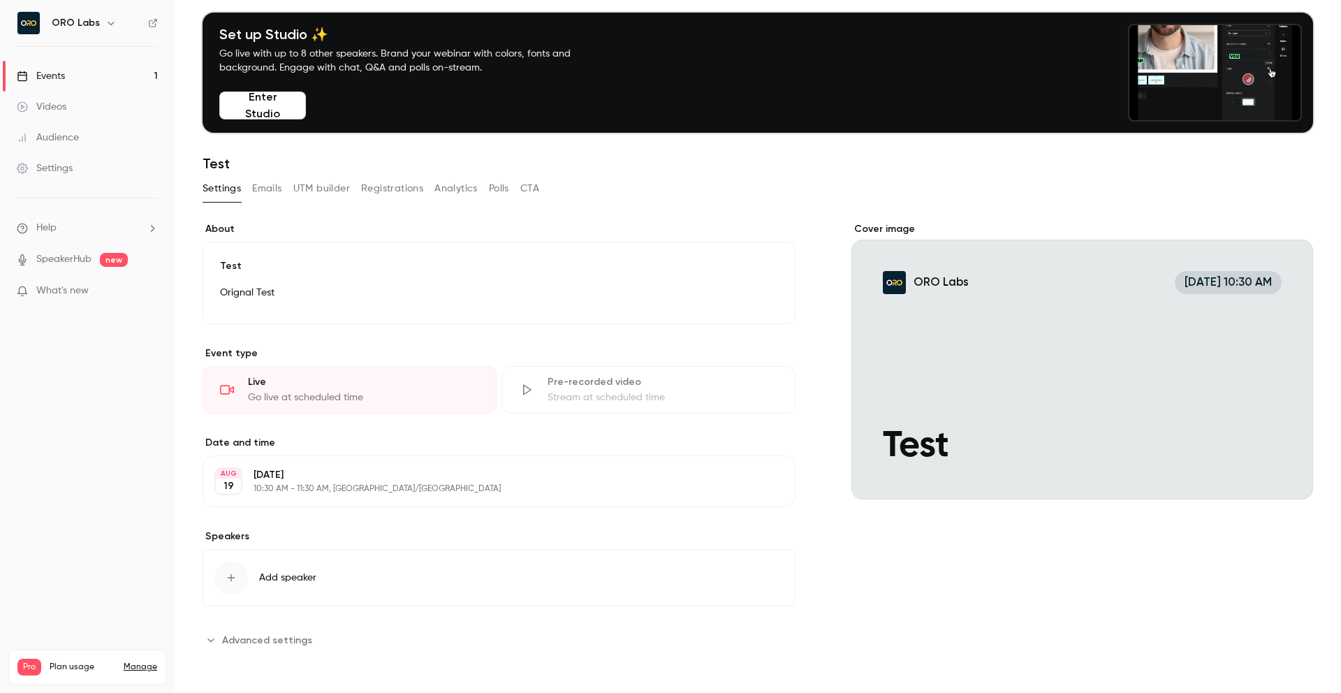
scroll to position [46, 0]
click at [274, 638] on span "Advanced settings" at bounding box center [267, 640] width 90 height 15
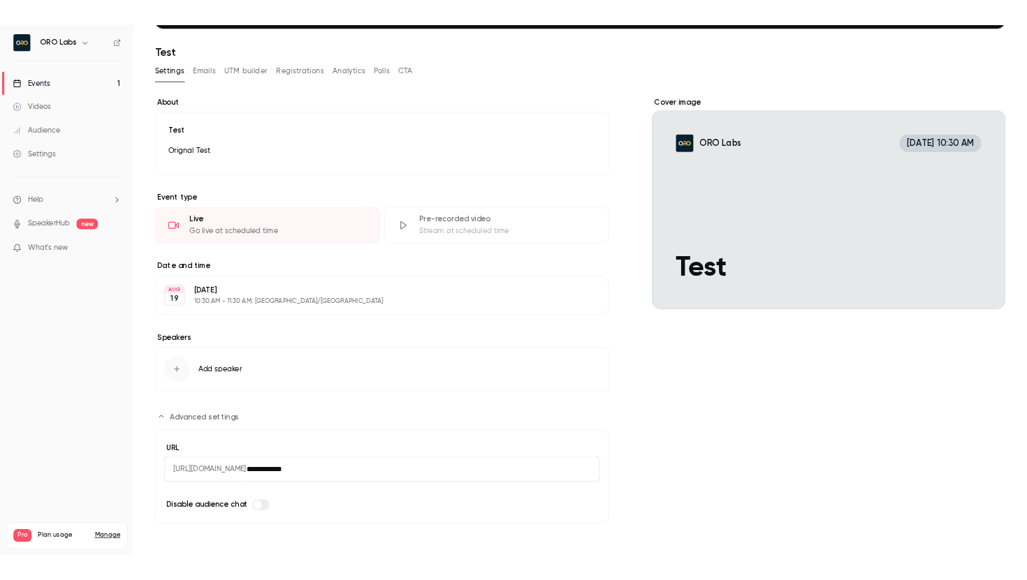
scroll to position [0, 0]
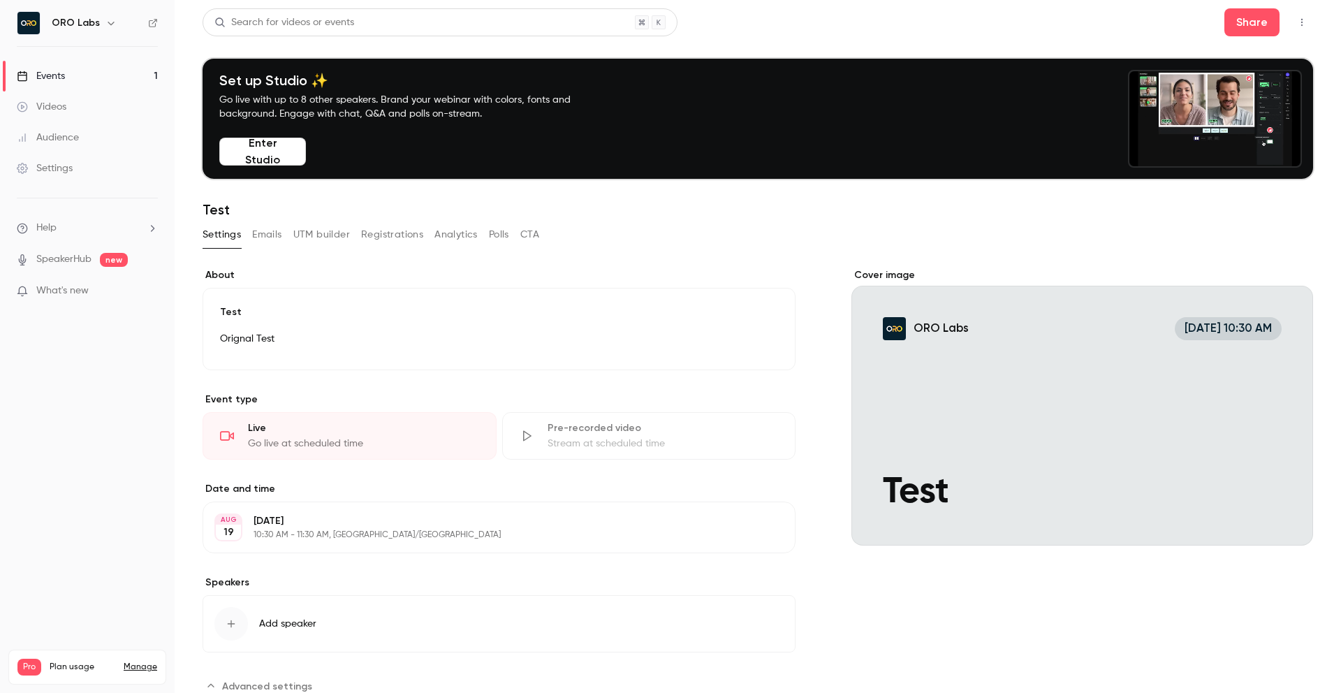
click at [830, 321] on div "**********" at bounding box center [758, 546] width 1111 height 557
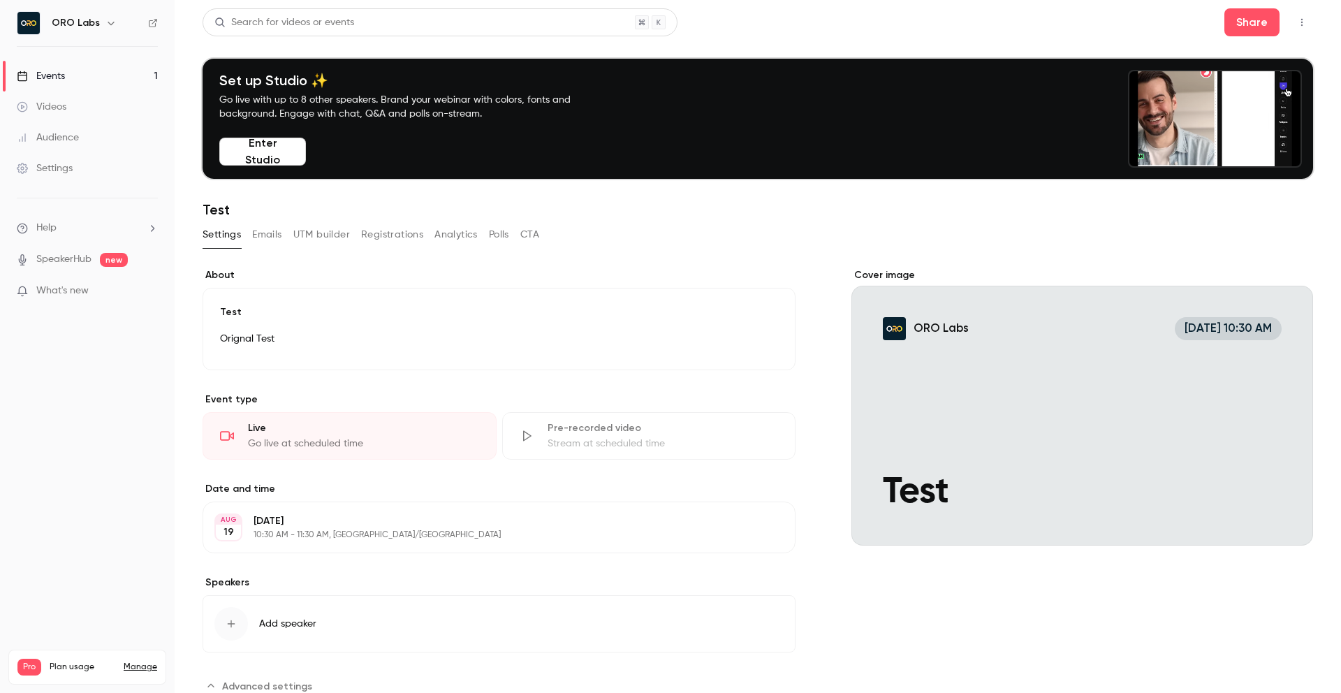
click at [259, 145] on button "Enter Studio" at bounding box center [262, 152] width 87 height 28
